Goal: Information Seeking & Learning: Learn about a topic

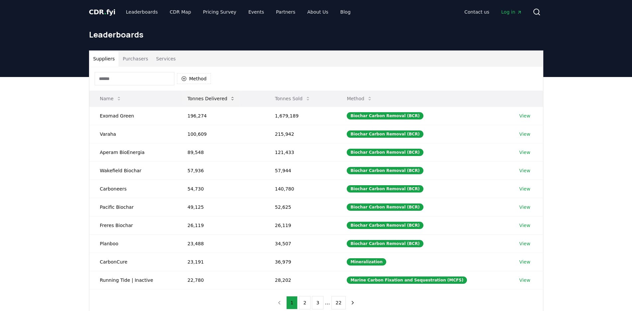
click at [226, 97] on button "Tonnes Delivered" at bounding box center [211, 98] width 58 height 13
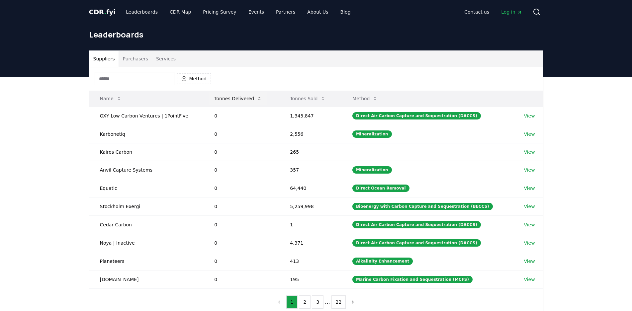
click at [226, 97] on button "Tonnes Delivered" at bounding box center [238, 98] width 58 height 13
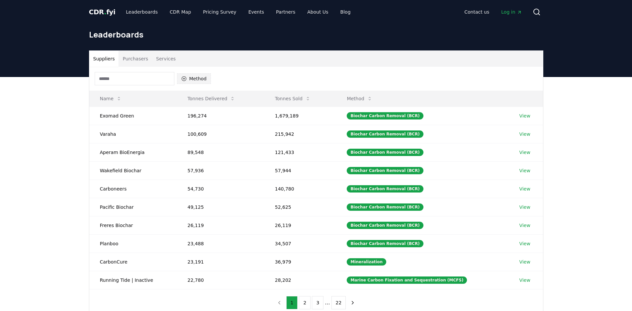
click at [202, 80] on button "Method" at bounding box center [194, 78] width 34 height 11
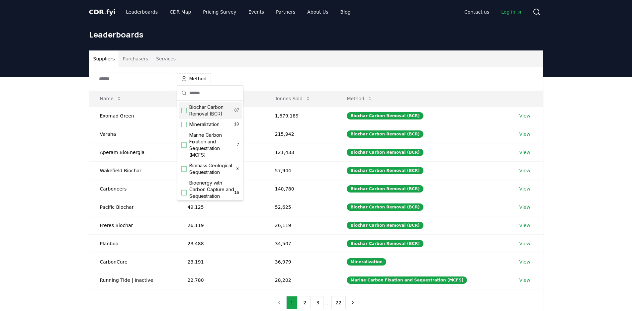
click at [196, 108] on span "Biochar Carbon Removal (BCR)" at bounding box center [211, 110] width 45 height 13
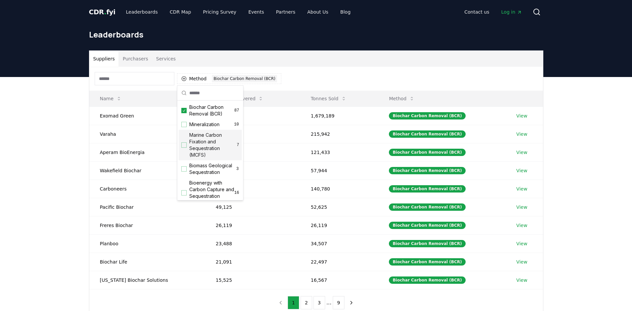
click at [325, 74] on div "Method 1 Biochar Carbon Removal (BCR)" at bounding box center [316, 79] width 454 height 24
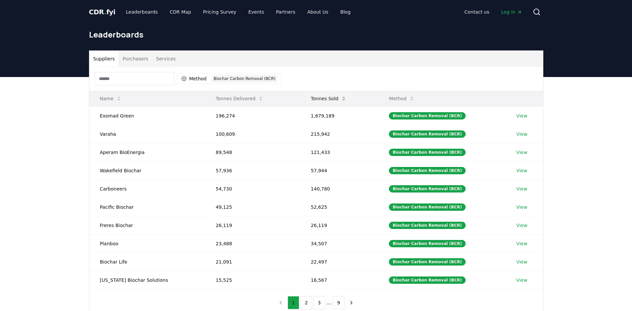
click at [326, 96] on button "Tonnes Sold" at bounding box center [329, 98] width 46 height 13
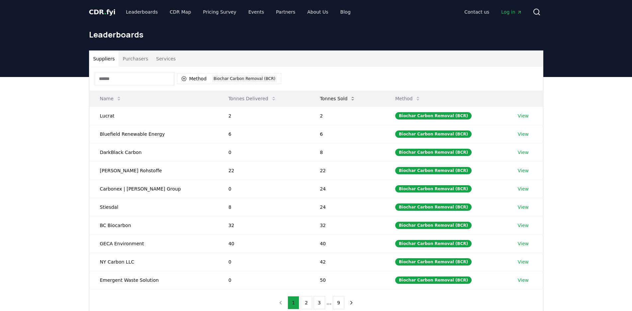
click at [326, 96] on button "Tonnes Sold" at bounding box center [338, 98] width 46 height 13
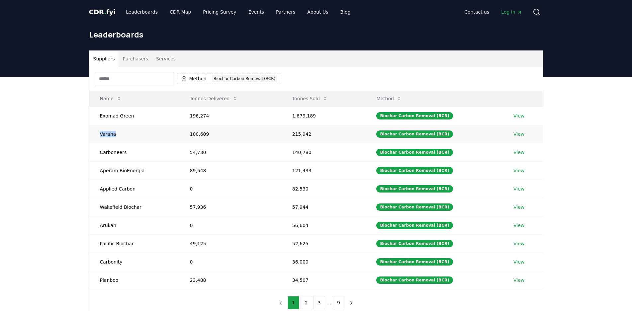
drag, startPoint x: 119, startPoint y: 140, endPoint x: 92, endPoint y: 132, distance: 28.7
click at [92, 132] on td "Varaha" at bounding box center [134, 134] width 90 height 18
copy td "Varaha"
drag, startPoint x: 133, startPoint y: 120, endPoint x: 90, endPoint y: 112, distance: 43.3
click at [90, 112] on td "Exomad Green" at bounding box center [134, 116] width 90 height 18
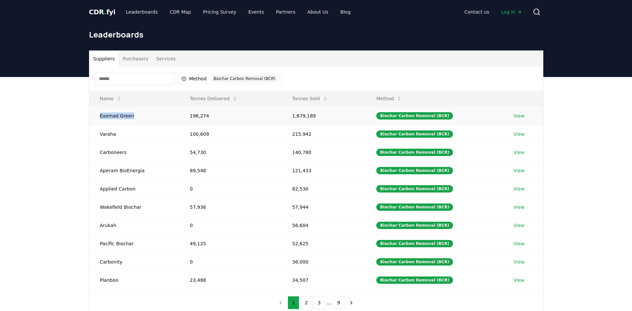
copy td "Exomad Green"
copy td "Carboneers"
drag, startPoint x: 124, startPoint y: 155, endPoint x: 99, endPoint y: 152, distance: 24.5
click at [99, 152] on td "Carboneers" at bounding box center [134, 152] width 90 height 18
drag, startPoint x: 140, startPoint y: 173, endPoint x: 98, endPoint y: 171, distance: 41.6
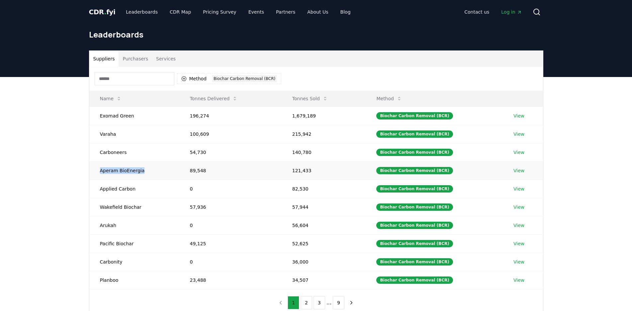
click at [98, 171] on td "Aperam BioEnergia" at bounding box center [134, 170] width 90 height 18
copy td "Aperam BioEnergia"
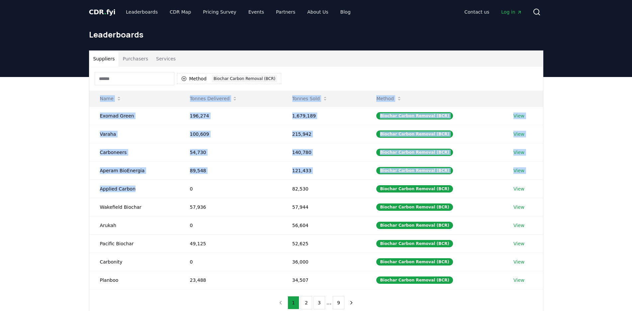
drag, startPoint x: 134, startPoint y: 192, endPoint x: 88, endPoint y: 186, distance: 46.5
click at [88, 186] on div "Suppliers Purchasers Services Method 1 Biochar Carbon Removal (BCR) Name Tonnes…" at bounding box center [316, 183] width 465 height 266
click at [139, 188] on td "Applied Carbon" at bounding box center [134, 189] width 90 height 18
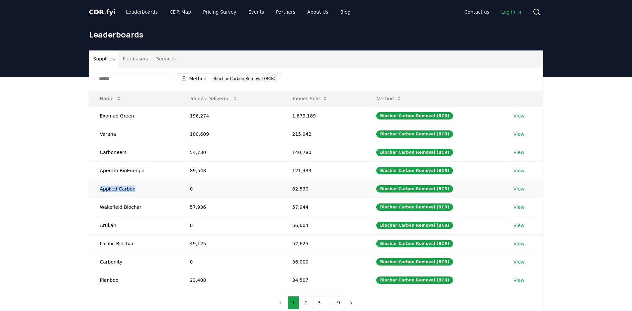
drag, startPoint x: 130, startPoint y: 194, endPoint x: 97, endPoint y: 190, distance: 33.0
click at [97, 190] on td "Applied Carbon" at bounding box center [134, 189] width 90 height 18
copy td "Applied Carbon"
drag, startPoint x: 137, startPoint y: 206, endPoint x: 98, endPoint y: 208, distance: 39.6
click at [98, 208] on td "Wakefield Biochar" at bounding box center [134, 207] width 90 height 18
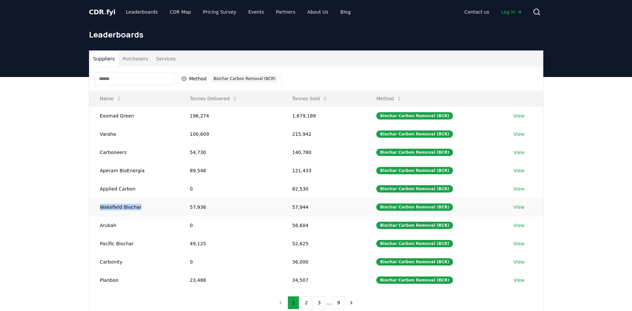
copy td "Wakefield Biochar"
drag, startPoint x: 120, startPoint y: 229, endPoint x: 94, endPoint y: 226, distance: 26.1
click at [94, 226] on td "Arukah" at bounding box center [134, 225] width 90 height 18
copy td "Arukah"
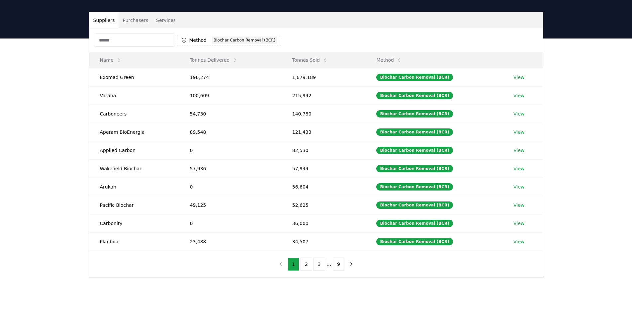
scroll to position [53, 0]
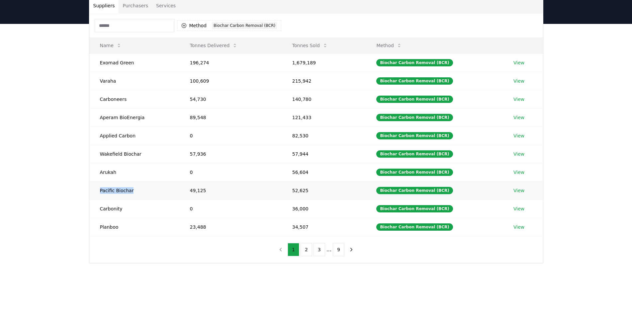
drag, startPoint x: 136, startPoint y: 194, endPoint x: 94, endPoint y: 191, distance: 42.3
click at [94, 191] on td "Pacific Biochar" at bounding box center [134, 190] width 90 height 18
copy td "Pacific Biochar"
drag, startPoint x: 123, startPoint y: 211, endPoint x: 96, endPoint y: 209, distance: 26.3
click at [96, 209] on td "Carbonity" at bounding box center [134, 209] width 90 height 18
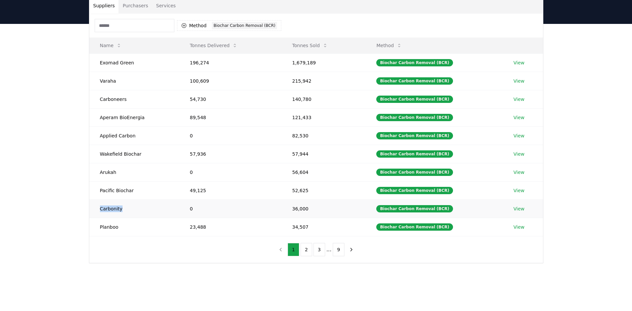
copy td "Carbonity"
drag, startPoint x: 125, startPoint y: 228, endPoint x: 101, endPoint y: 229, distance: 24.6
click at [101, 229] on td "Planboo" at bounding box center [134, 227] width 90 height 18
copy td "Planboo"
click at [304, 247] on button "2" at bounding box center [307, 249] width 12 height 13
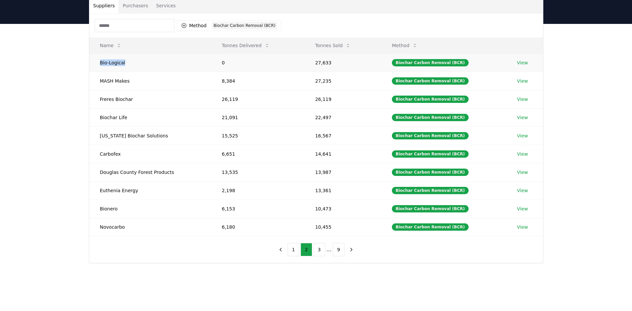
drag, startPoint x: 123, startPoint y: 62, endPoint x: 100, endPoint y: 62, distance: 23.3
click at [100, 62] on td "Bio-Logical" at bounding box center [150, 62] width 122 height 18
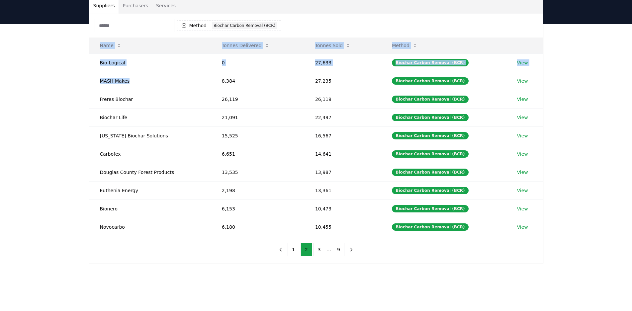
drag, startPoint x: 129, startPoint y: 81, endPoint x: 81, endPoint y: 78, distance: 48.0
click at [81, 78] on div "Suppliers Purchasers Services Method 1 Biochar Carbon Removal (BCR) Name Tonnes…" at bounding box center [316, 157] width 632 height 266
click at [143, 83] on td "MASH Makes" at bounding box center [150, 81] width 122 height 18
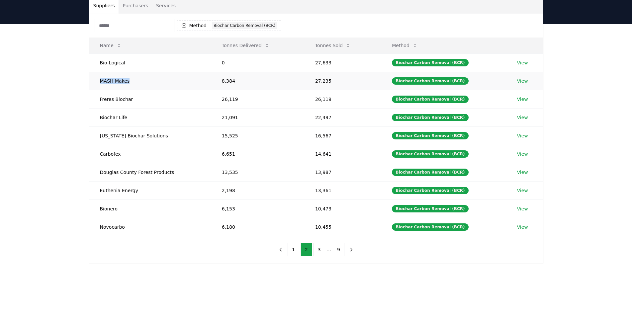
drag, startPoint x: 132, startPoint y: 80, endPoint x: 96, endPoint y: 82, distance: 35.2
click at [96, 82] on td "MASH Makes" at bounding box center [150, 81] width 122 height 18
drag, startPoint x: 134, startPoint y: 100, endPoint x: 98, endPoint y: 100, distance: 35.9
click at [98, 100] on td "Freres Biochar" at bounding box center [150, 99] width 122 height 18
drag, startPoint x: 126, startPoint y: 121, endPoint x: 91, endPoint y: 114, distance: 35.6
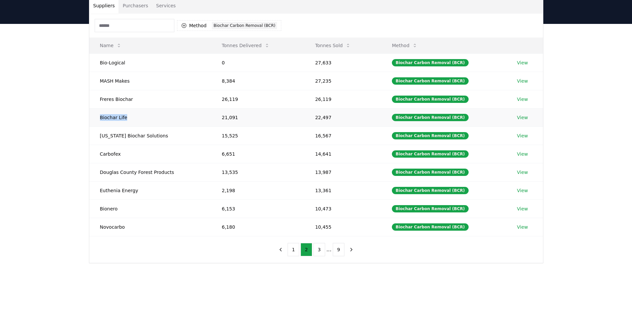
click at [91, 114] on td "Biochar Life" at bounding box center [150, 117] width 122 height 18
drag, startPoint x: 156, startPoint y: 137, endPoint x: 98, endPoint y: 134, distance: 57.5
click at [98, 134] on td "Oregon Biochar Solutions" at bounding box center [150, 136] width 122 height 18
drag, startPoint x: 124, startPoint y: 157, endPoint x: 90, endPoint y: 152, distance: 34.2
click at [90, 152] on td "Carbofex" at bounding box center [150, 154] width 122 height 18
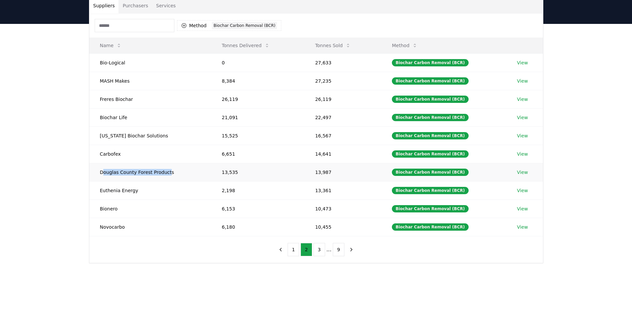
drag, startPoint x: 163, startPoint y: 174, endPoint x: 102, endPoint y: 170, distance: 61.2
click at [102, 170] on td "Douglas County Forest Products" at bounding box center [150, 172] width 122 height 18
click at [180, 173] on td "Douglas County Forest Products" at bounding box center [150, 172] width 122 height 18
drag, startPoint x: 180, startPoint y: 173, endPoint x: 96, endPoint y: 170, distance: 83.8
click at [96, 170] on td "Douglas County Forest Products" at bounding box center [150, 172] width 122 height 18
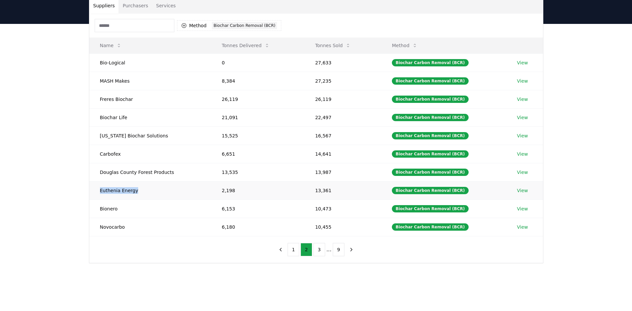
drag, startPoint x: 140, startPoint y: 193, endPoint x: 95, endPoint y: 190, distance: 45.3
click at [95, 190] on td "Euthenia Energy" at bounding box center [150, 190] width 122 height 18
drag, startPoint x: 116, startPoint y: 212, endPoint x: 107, endPoint y: 181, distance: 31.6
click at [96, 209] on td "Bionero" at bounding box center [150, 209] width 122 height 18
drag, startPoint x: 128, startPoint y: 224, endPoint x: 98, endPoint y: 224, distance: 29.9
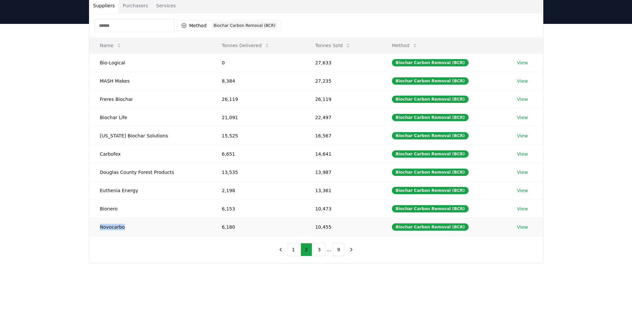
click at [98, 224] on td "Novocarbo" at bounding box center [150, 227] width 122 height 18
click at [317, 251] on button "3" at bounding box center [320, 249] width 12 height 13
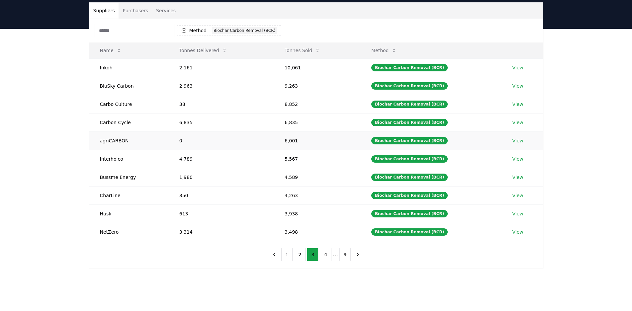
scroll to position [0, 0]
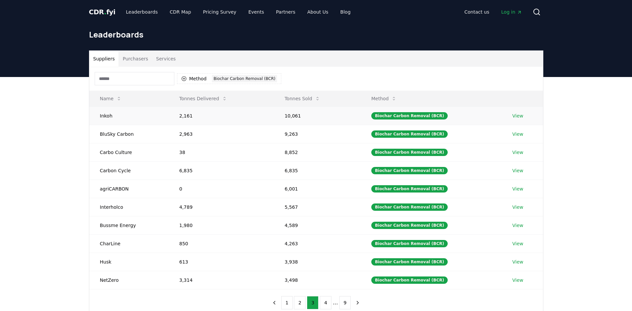
click at [105, 114] on td "Inkoh" at bounding box center [128, 116] width 79 height 18
drag, startPoint x: 134, startPoint y: 132, endPoint x: 99, endPoint y: 133, distance: 34.9
click at [99, 133] on td "BluSky Carbon" at bounding box center [128, 134] width 79 height 18
drag, startPoint x: 140, startPoint y: 155, endPoint x: 93, endPoint y: 152, distance: 46.9
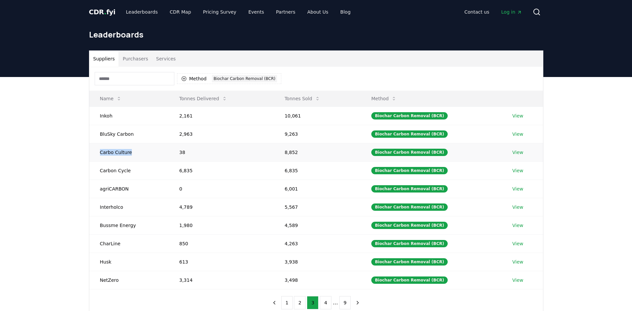
click at [93, 152] on td "Carbo Culture" at bounding box center [128, 152] width 79 height 18
drag, startPoint x: 129, startPoint y: 169, endPoint x: 97, endPoint y: 167, distance: 31.9
click at [97, 167] on td "Carbon Cycle" at bounding box center [128, 170] width 79 height 18
drag, startPoint x: 126, startPoint y: 189, endPoint x: 90, endPoint y: 191, distance: 36.2
click at [90, 191] on td "agriCARBON" at bounding box center [128, 189] width 79 height 18
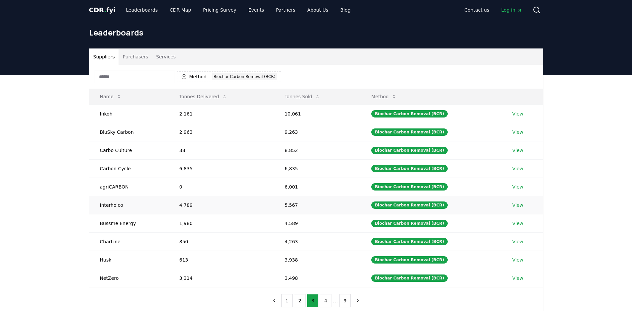
scroll to position [33, 0]
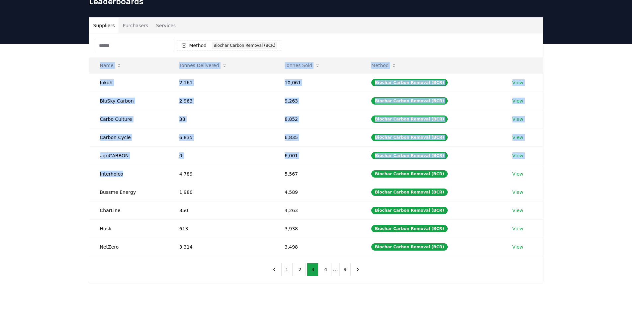
drag, startPoint x: 124, startPoint y: 174, endPoint x: 83, endPoint y: 172, distance: 40.9
click at [84, 172] on div "Suppliers Purchasers Services Method 1 Biochar Carbon Removal (BCR) Name Tonnes…" at bounding box center [316, 150] width 465 height 266
click at [131, 177] on td "Interholco" at bounding box center [128, 174] width 79 height 18
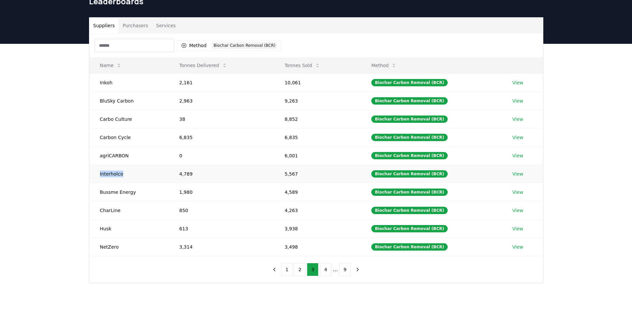
drag, startPoint x: 126, startPoint y: 176, endPoint x: 95, endPoint y: 174, distance: 31.3
click at [95, 174] on td "Interholco" at bounding box center [128, 174] width 79 height 18
drag, startPoint x: 133, startPoint y: 192, endPoint x: 93, endPoint y: 193, distance: 39.2
click at [93, 193] on td "Bussme Energy" at bounding box center [128, 192] width 79 height 18
drag, startPoint x: 123, startPoint y: 211, endPoint x: 98, endPoint y: 209, distance: 24.6
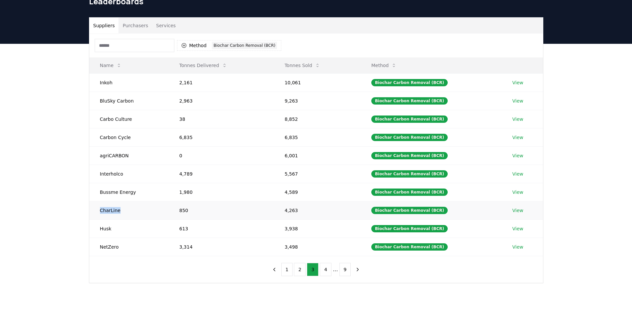
click at [98, 209] on td "CharLine" at bounding box center [128, 210] width 79 height 18
drag, startPoint x: 116, startPoint y: 231, endPoint x: 100, endPoint y: 231, distance: 15.6
click at [100, 231] on td "Husk" at bounding box center [128, 229] width 79 height 18
drag, startPoint x: 117, startPoint y: 246, endPoint x: 97, endPoint y: 247, distance: 20.0
click at [97, 247] on td "NetZero" at bounding box center [128, 247] width 79 height 18
